Goal: Information Seeking & Learning: Learn about a topic

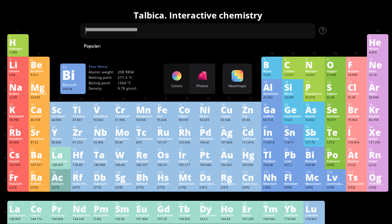
click at [316, 159] on div "Bi" at bounding box center [314, 155] width 17 height 8
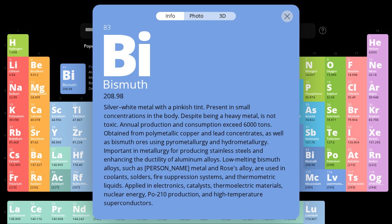
click at [225, 12] on div "3D" at bounding box center [223, 16] width 26 height 8
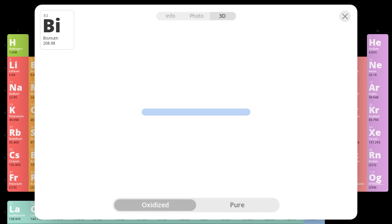
click at [342, 17] on div at bounding box center [196, 10] width 323 height 13
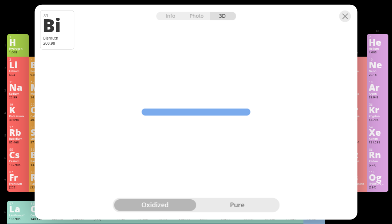
click at [347, 22] on div at bounding box center [346, 16] width 12 height 12
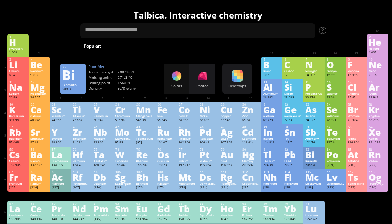
click at [347, 34] on div at bounding box center [356, 37] width 21 height 7
click at [14, 73] on div "Lithium" at bounding box center [17, 71] width 17 height 4
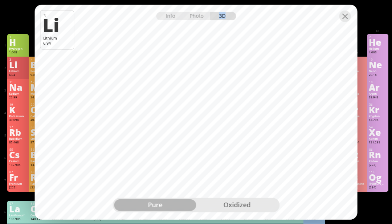
click at [387, 87] on div "18 Ar Argon 39.948 0 0 -189.3 °C -185.8 °C 1.784 g/l [Ne]3s 2 3p 6" at bounding box center [377, 90] width 21 height 23
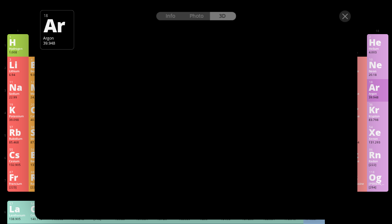
click at [350, 22] on div at bounding box center [346, 16] width 12 height 12
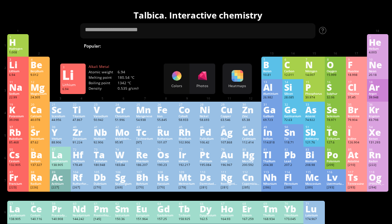
click at [342, 22] on div at bounding box center [346, 16] width 12 height 12
click at [12, 66] on div "Li" at bounding box center [17, 65] width 17 height 8
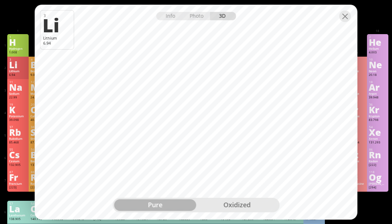
click at [53, 34] on div "Li" at bounding box center [57, 25] width 28 height 19
click at [346, 22] on div at bounding box center [346, 16] width 12 height 12
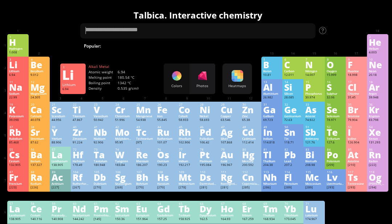
click at [18, 69] on div "Li" at bounding box center [17, 65] width 17 height 8
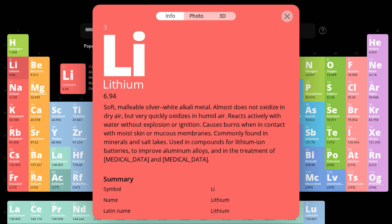
click at [220, 12] on div "3D" at bounding box center [223, 16] width 26 height 8
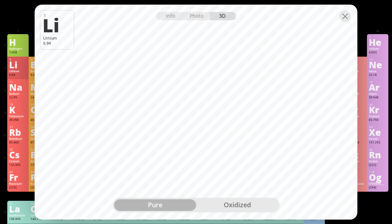
click at [228, 211] on div "oxidized" at bounding box center [237, 205] width 82 height 12
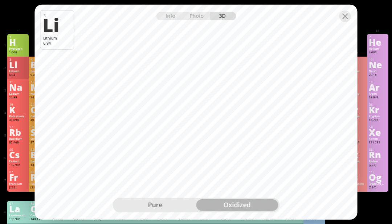
click at [346, 16] on div at bounding box center [346, 16] width 12 height 12
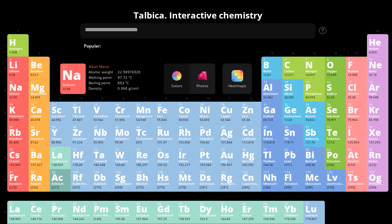
click at [12, 91] on div "Na" at bounding box center [17, 87] width 17 height 8
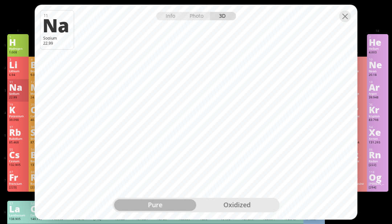
click at [229, 203] on div "oxidized" at bounding box center [237, 205] width 82 height 12
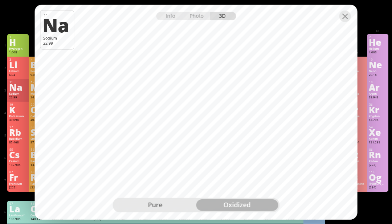
click at [169, 207] on div "pure" at bounding box center [155, 205] width 82 height 12
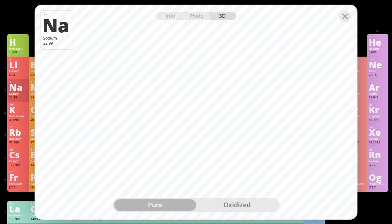
click at [348, 18] on div at bounding box center [346, 16] width 12 height 12
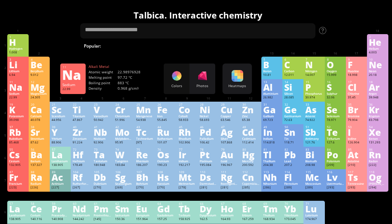
click at [12, 114] on div "K" at bounding box center [17, 110] width 17 height 8
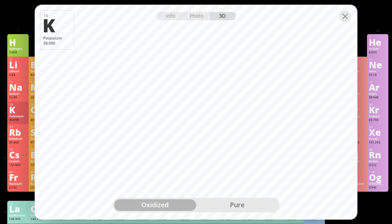
click at [232, 201] on div "pure" at bounding box center [237, 205] width 82 height 12
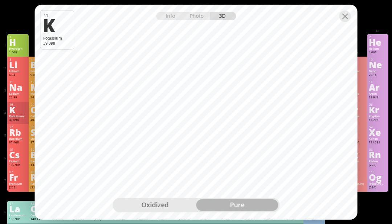
click at [201, 9] on div at bounding box center [196, 10] width 323 height 13
click at [196, 19] on div "Photo" at bounding box center [197, 16] width 26 height 8
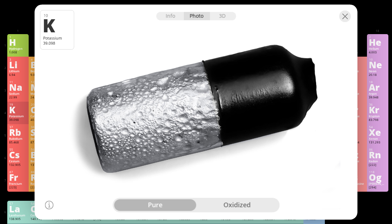
click at [174, 18] on div "Info" at bounding box center [170, 16] width 28 height 8
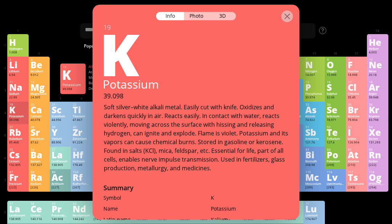
click at [319, 31] on div at bounding box center [322, 30] width 7 height 7
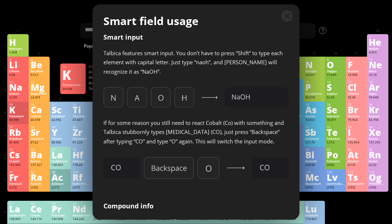
click at [293, 12] on div at bounding box center [288, 16] width 12 height 12
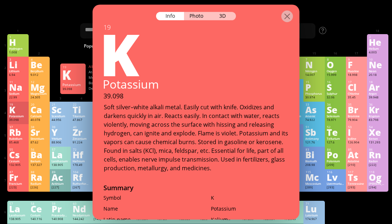
click at [15, 114] on div "K" at bounding box center [17, 110] width 17 height 8
click at [18, 136] on div "Rb" at bounding box center [17, 132] width 17 height 8
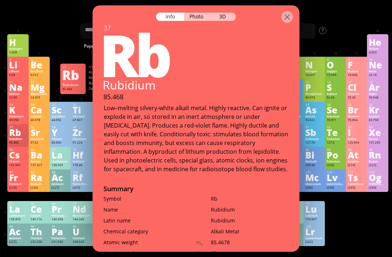
click at [286, 11] on div at bounding box center [288, 17] width 12 height 12
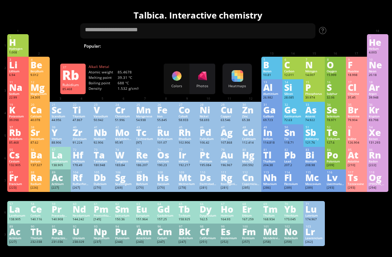
click at [13, 136] on div "Rb" at bounding box center [17, 132] width 17 height 8
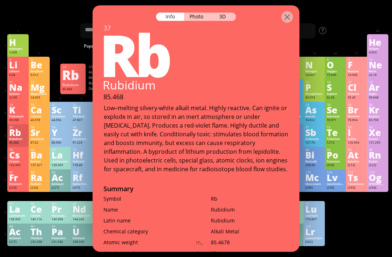
click at [221, 12] on div "3D" at bounding box center [223, 16] width 26 height 8
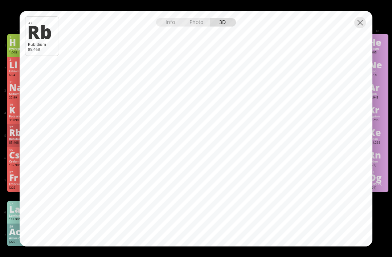
click at [362, 19] on div at bounding box center [361, 23] width 12 height 12
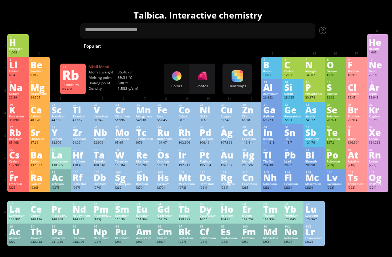
click at [17, 159] on div "Cs" at bounding box center [17, 155] width 17 height 8
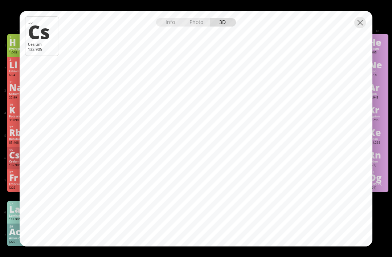
click at [360, 22] on div at bounding box center [361, 23] width 12 height 12
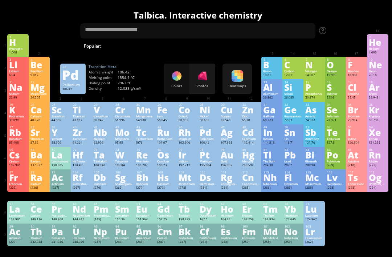
click at [200, 136] on div "Pd" at bounding box center [208, 132] width 17 height 8
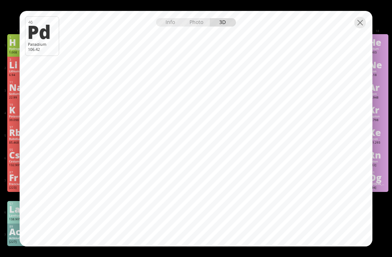
click at [361, 19] on div at bounding box center [361, 23] width 12 height 12
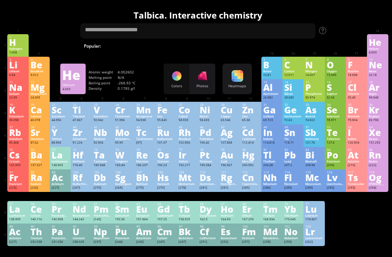
click at [376, 45] on div "He" at bounding box center [377, 42] width 17 height 8
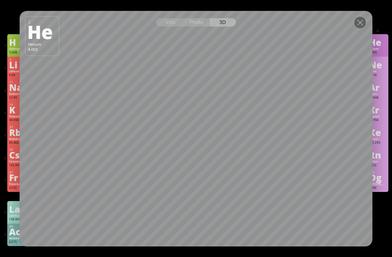
click at [360, 18] on div at bounding box center [361, 23] width 12 height 12
